Goal: Task Accomplishment & Management: Manage account settings

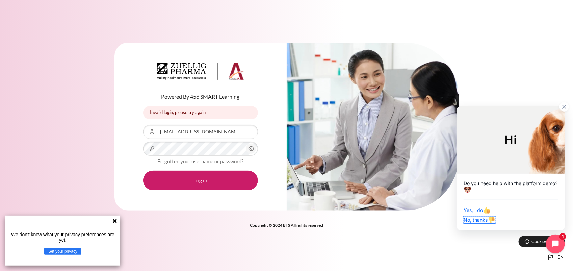
click at [476, 218] on span "No, thanks" at bounding box center [480, 220] width 32 height 6
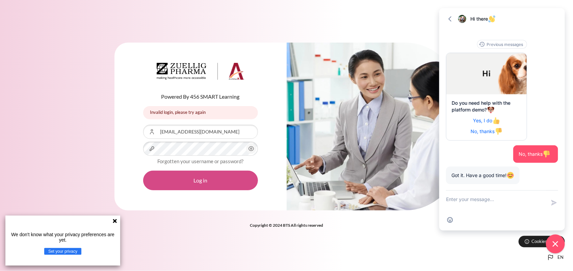
click at [194, 180] on button "Log in" at bounding box center [200, 181] width 115 height 20
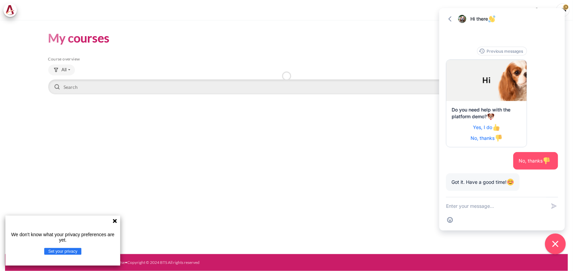
click at [557, 241] on icon "Close chat widget" at bounding box center [555, 244] width 10 height 10
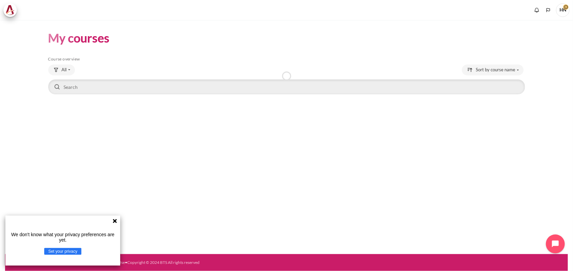
click at [116, 220] on icon at bounding box center [114, 220] width 5 height 5
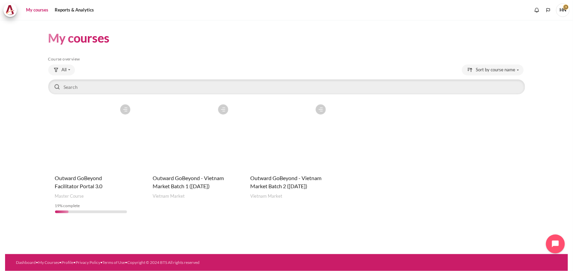
click at [272, 144] on figure "Content" at bounding box center [287, 135] width 86 height 68
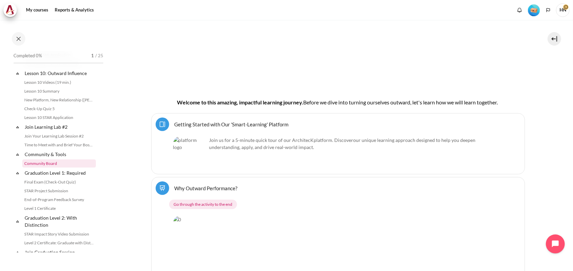
scroll to position [764, 0]
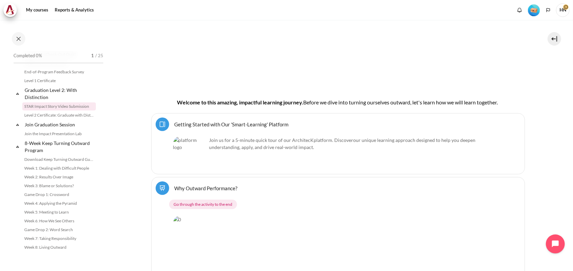
click at [58, 105] on link "STAR Impact Story Video Submission" at bounding box center [59, 106] width 74 height 8
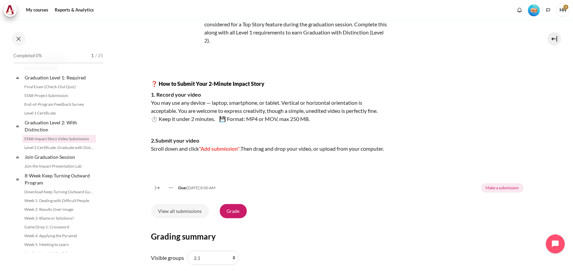
scroll to position [99, 0]
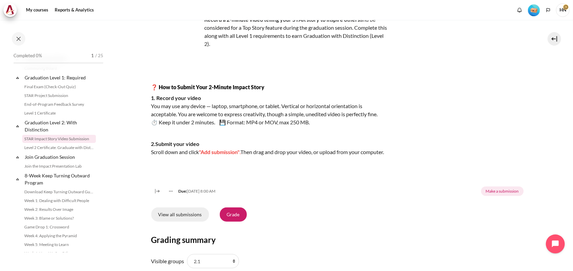
click at [198, 220] on link "View all submissions" at bounding box center [180, 214] width 58 height 14
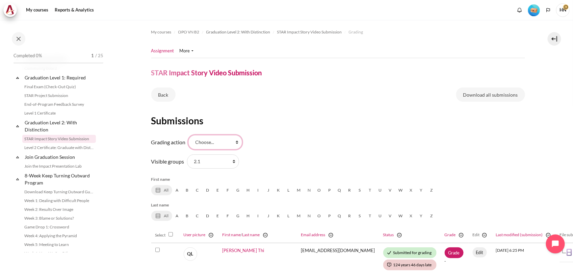
click at [236, 142] on select "Choose... View gradebook" at bounding box center [215, 142] width 54 height 14
click at [297, 143] on form "Grading action Choose... View gradebook" at bounding box center [338, 142] width 374 height 17
click at [230, 163] on select "All participants 2.1 2.2 2.3 2.4 2.5 2.6 2.7 2.8" at bounding box center [213, 161] width 52 height 14
select select "0"
click at [187, 154] on select "All participants 2.1 2.2 2.3 2.4 2.5 2.6 2.7 2.8" at bounding box center [213, 161] width 52 height 14
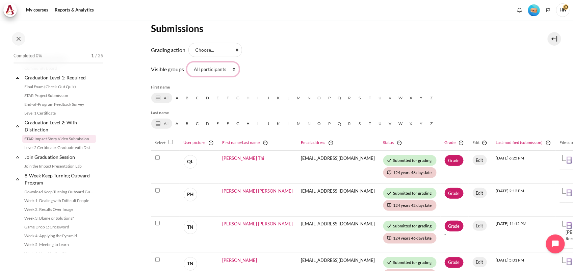
scroll to position [252, 0]
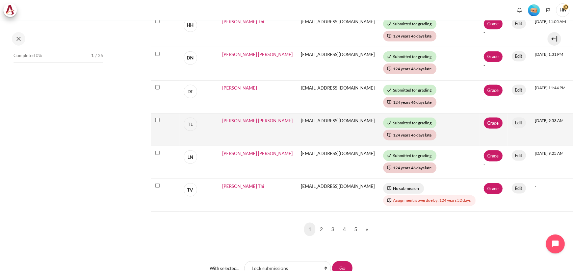
scroll to position [422, 0]
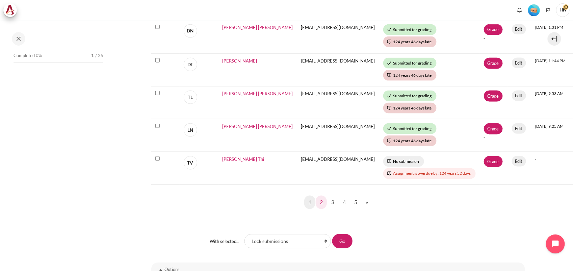
click at [319, 202] on link "2" at bounding box center [321, 202] width 11 height 14
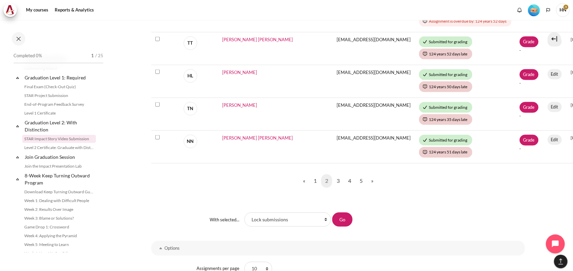
scroll to position [506, 0]
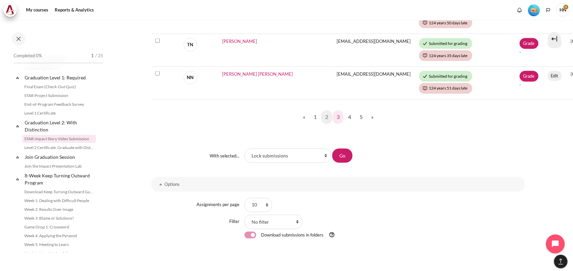
click at [335, 114] on link "3" at bounding box center [338, 117] width 11 height 14
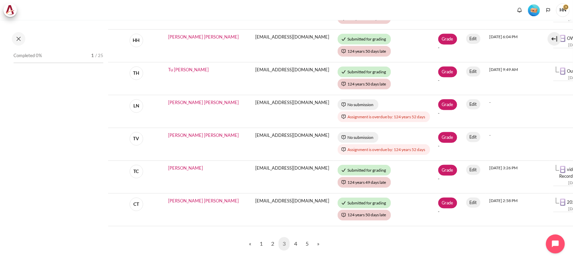
scroll to position [380, 49]
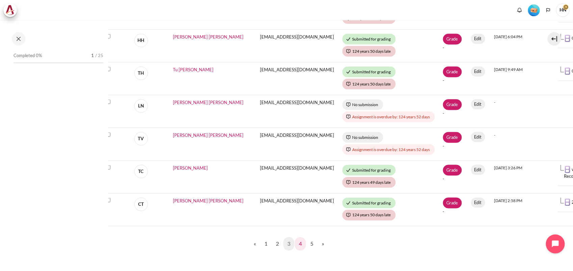
click at [298, 241] on link "4" at bounding box center [300, 244] width 11 height 14
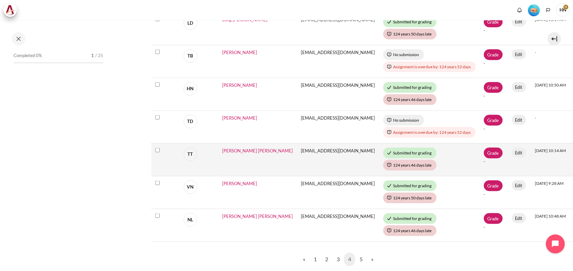
scroll to position [371, 0]
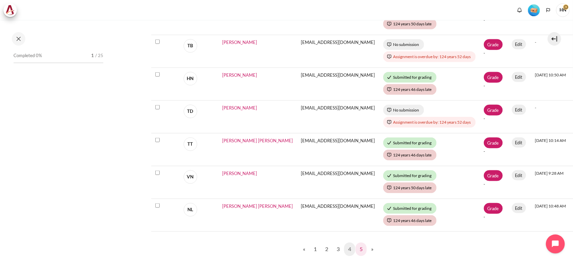
click at [362, 249] on link "5" at bounding box center [361, 249] width 11 height 14
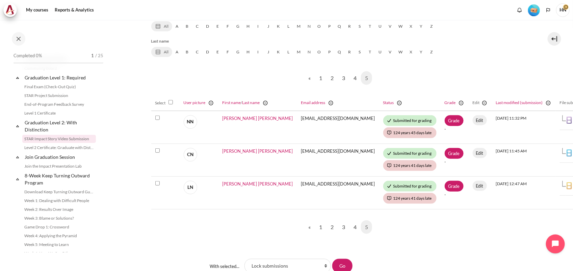
scroll to position [211, 0]
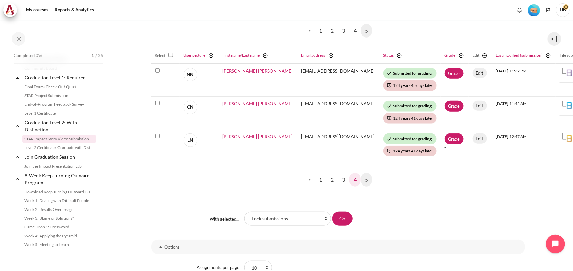
click at [354, 178] on link "4" at bounding box center [354, 180] width 11 height 14
click at [352, 180] on link "4" at bounding box center [354, 180] width 11 height 14
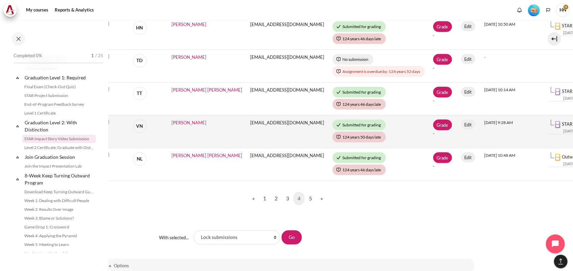
scroll to position [422, 51]
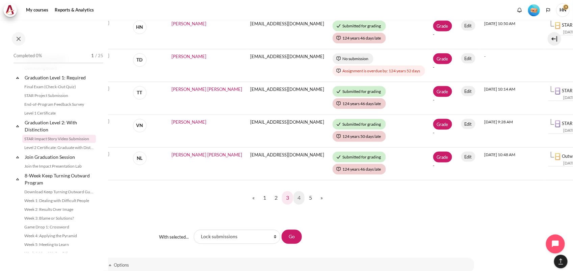
click at [285, 197] on link "3" at bounding box center [287, 198] width 11 height 14
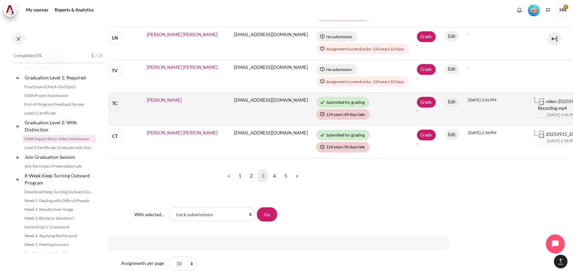
scroll to position [464, 75]
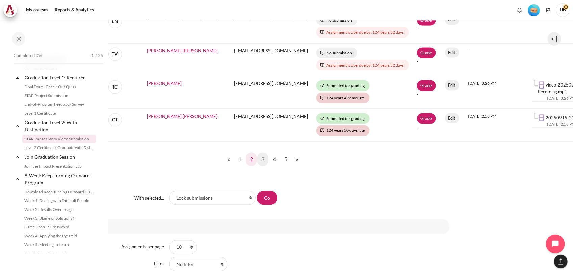
click at [250, 155] on link "2" at bounding box center [251, 160] width 11 height 14
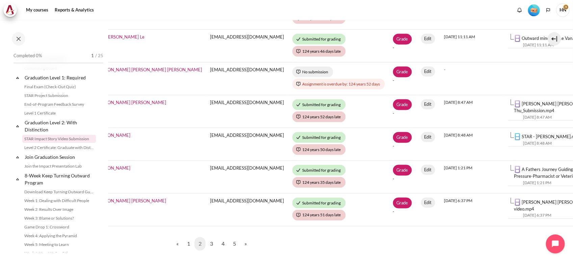
scroll to position [380, 161]
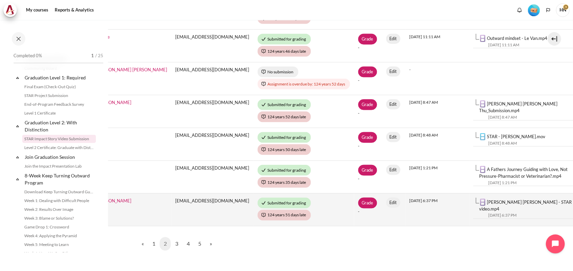
click at [479, 199] on link "[PERSON_NAME] [PERSON_NAME] - STAR video.mp4" at bounding box center [525, 205] width 93 height 12
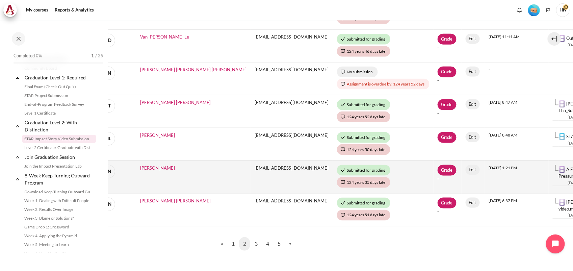
scroll to position [338, 82]
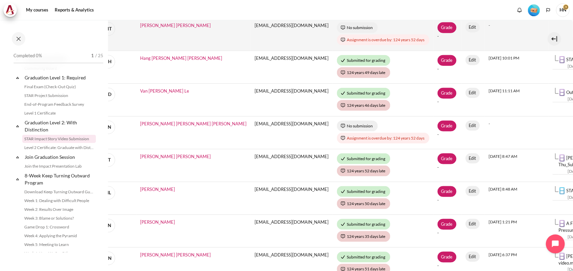
scroll to position [380, 82]
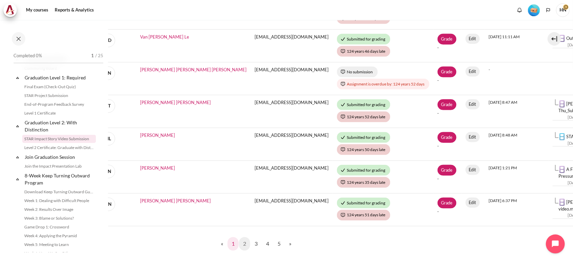
click at [230, 238] on link "1" at bounding box center [233, 244] width 11 height 14
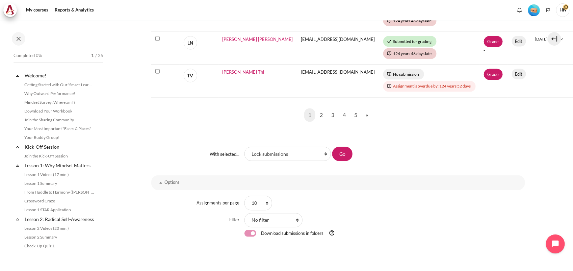
scroll to position [719, 0]
